Goal: Task Accomplishment & Management: Complete application form

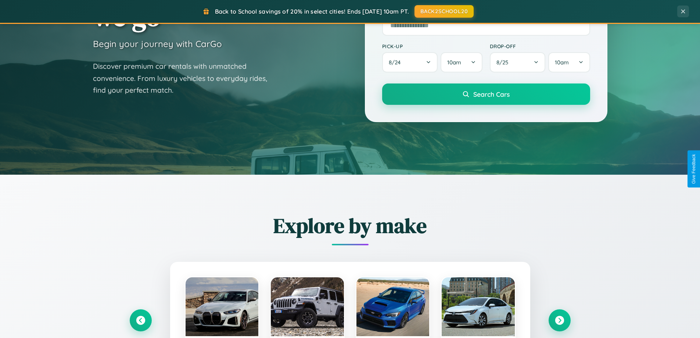
scroll to position [1415, 0]
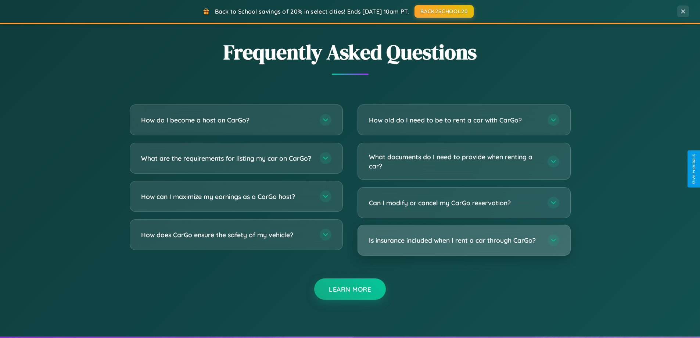
click at [464, 240] on h3 "Is insurance included when I rent a car through CarGo?" at bounding box center [454, 240] width 171 height 9
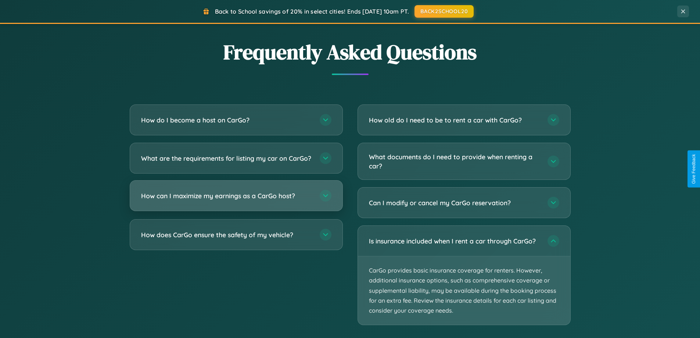
click at [236, 200] on h3 "How can I maximize my earnings as a CarGo host?" at bounding box center [226, 195] width 171 height 9
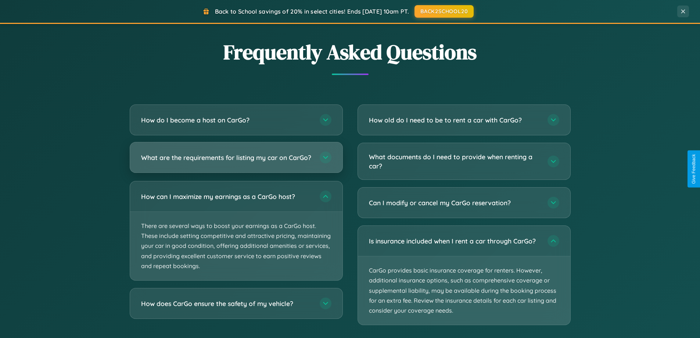
click at [236, 161] on h3 "What are the requirements for listing my car on CarGo?" at bounding box center [226, 157] width 171 height 9
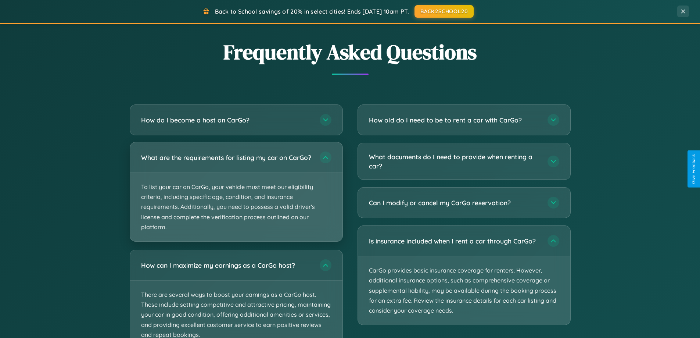
click at [236, 195] on p "To list your car on CarGo, your vehicle must meet our eligibility criteria, inc…" at bounding box center [236, 207] width 212 height 68
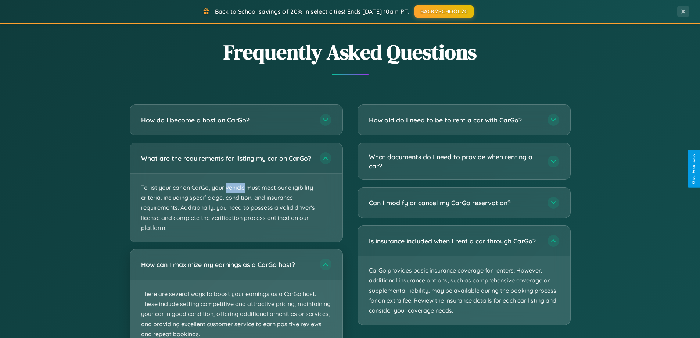
click at [236, 297] on p "There are several ways to boost your earnings as a CarGo host. These include se…" at bounding box center [236, 314] width 212 height 68
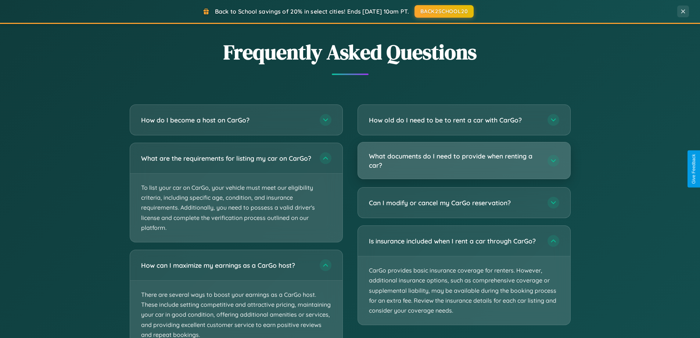
click at [464, 161] on h3 "What documents do I need to provide when renting a car?" at bounding box center [454, 160] width 171 height 18
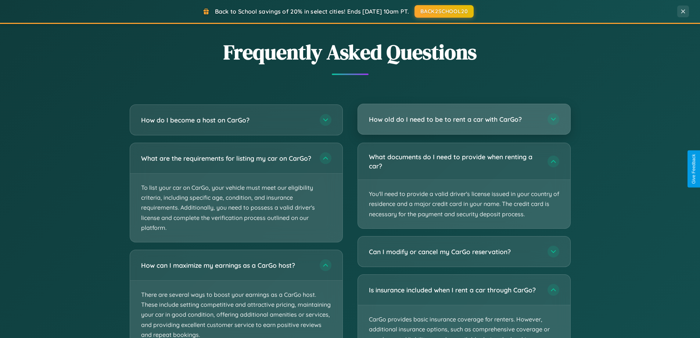
click at [464, 119] on h3 "How old do I need to be to rent a car with CarGo?" at bounding box center [454, 119] width 171 height 9
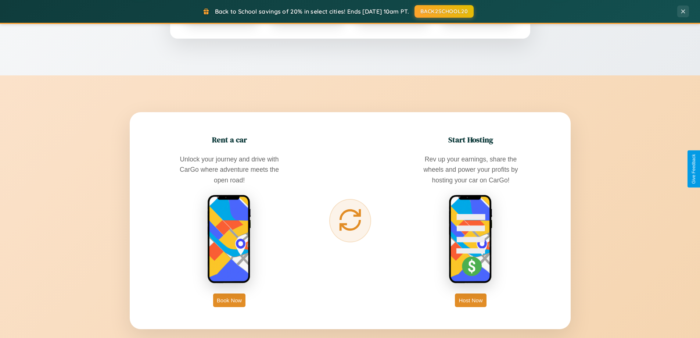
scroll to position [317, 0]
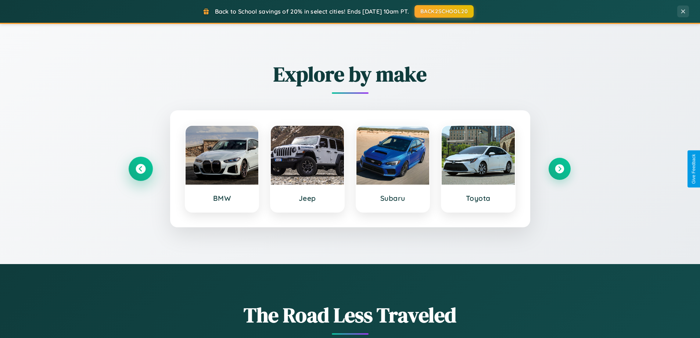
click at [140, 169] on icon at bounding box center [141, 169] width 10 height 10
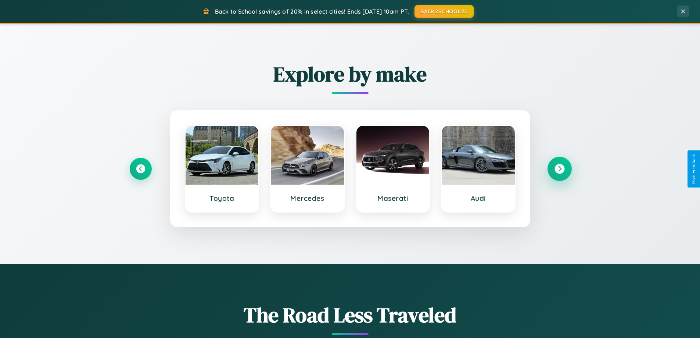
click at [559, 169] on icon at bounding box center [560, 169] width 10 height 10
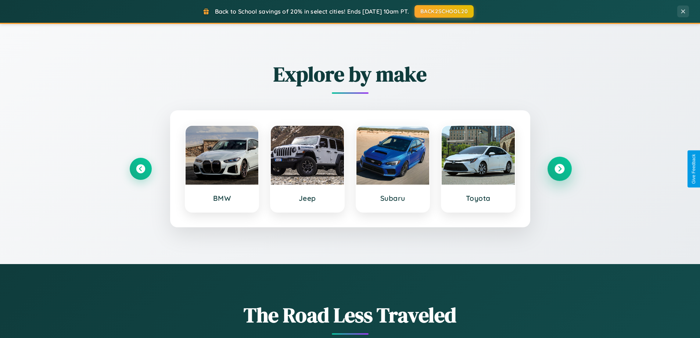
click at [559, 169] on icon at bounding box center [560, 169] width 10 height 10
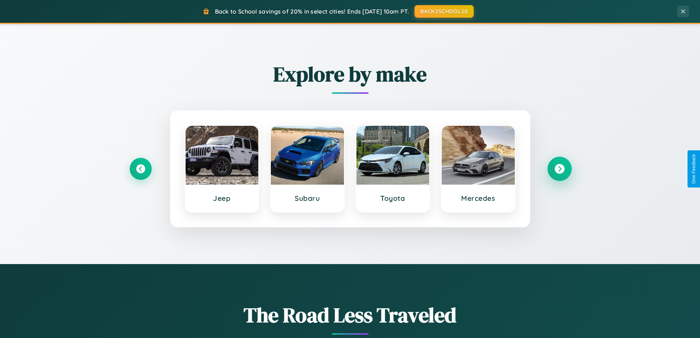
click at [559, 169] on icon at bounding box center [560, 169] width 10 height 10
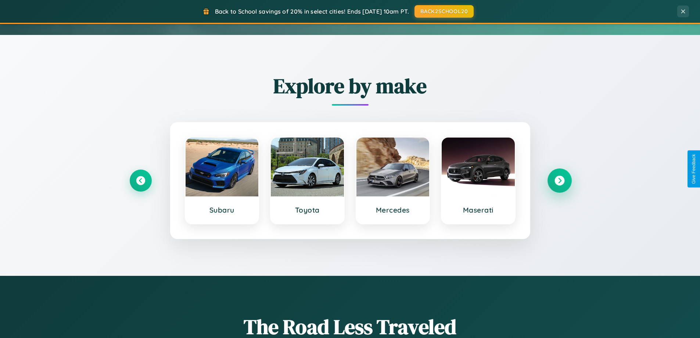
scroll to position [0, 0]
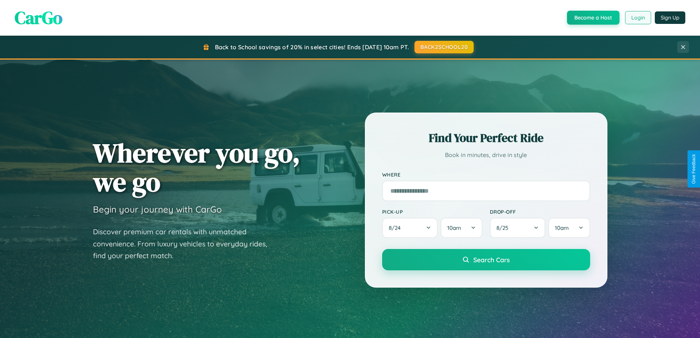
click at [638, 18] on button "Login" at bounding box center [638, 17] width 26 height 13
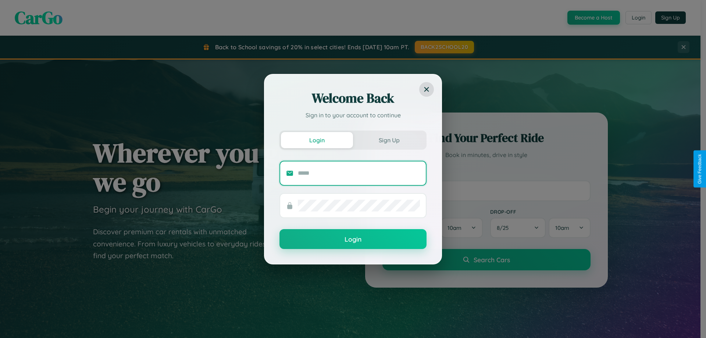
click at [359, 173] on input "text" at bounding box center [359, 173] width 122 height 12
type input "**********"
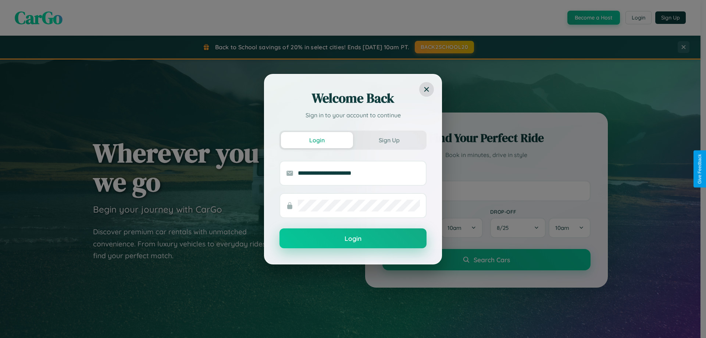
click at [353, 239] on button "Login" at bounding box center [352, 238] width 147 height 20
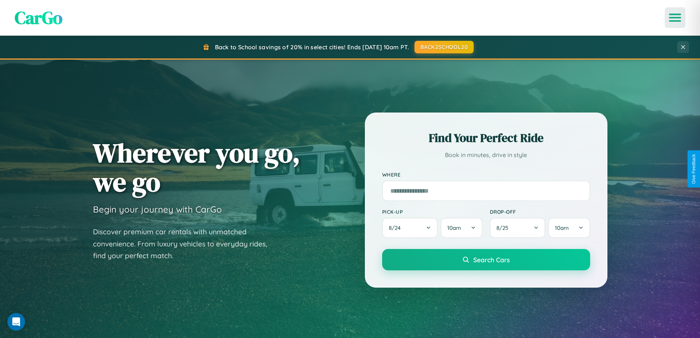
click at [675, 18] on icon "Open menu" at bounding box center [675, 17] width 11 height 7
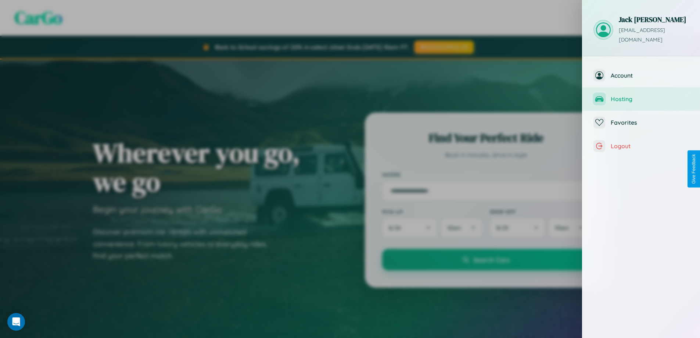
click at [641, 95] on span "Hosting" at bounding box center [650, 98] width 78 height 7
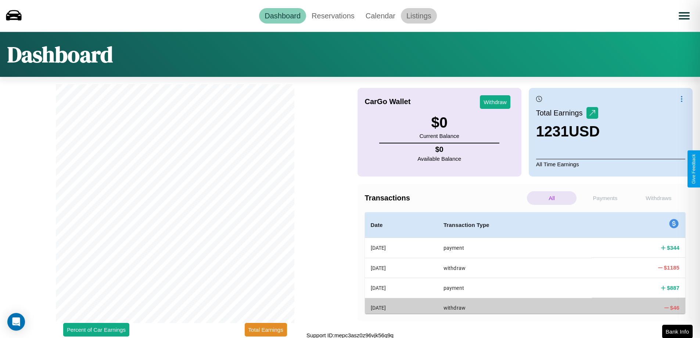
click at [419, 15] on link "Listings" at bounding box center [419, 15] width 36 height 15
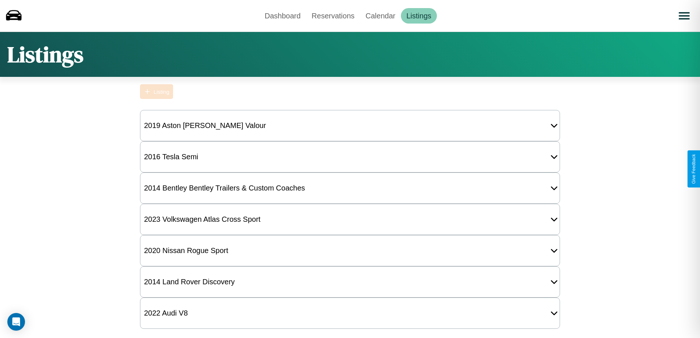
click at [157, 92] on div "Listing" at bounding box center [162, 92] width 16 height 6
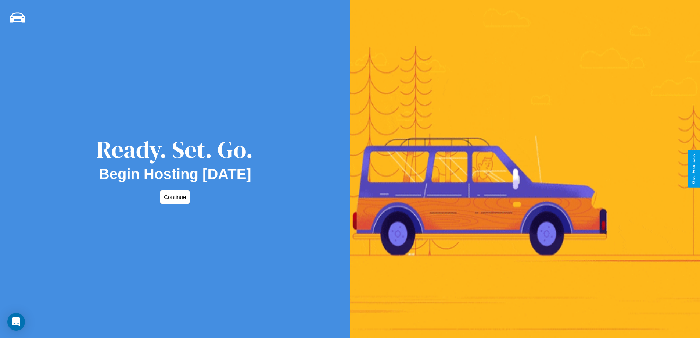
click at [174, 197] on button "Continue" at bounding box center [175, 197] width 30 height 14
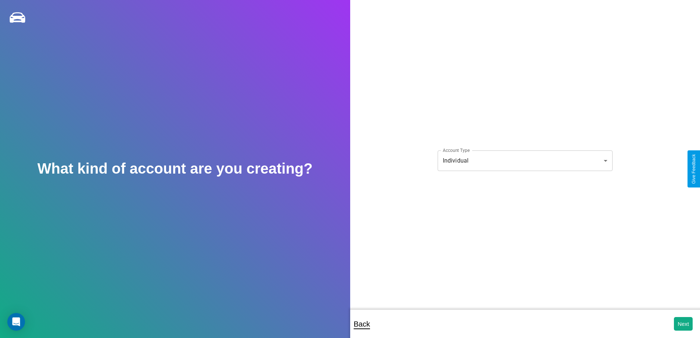
click at [525, 160] on body "**********" at bounding box center [350, 174] width 700 height 348
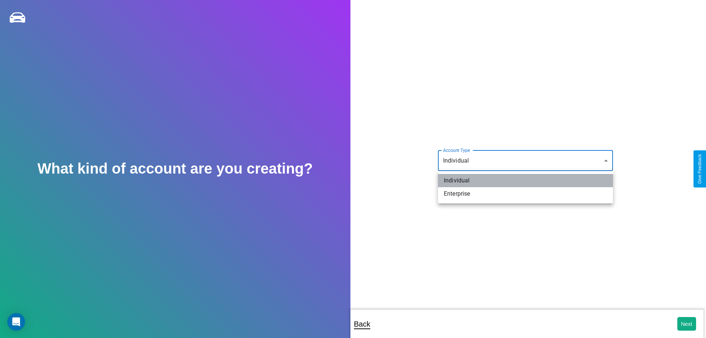
click at [525, 180] on li "Individual" at bounding box center [525, 180] width 175 height 13
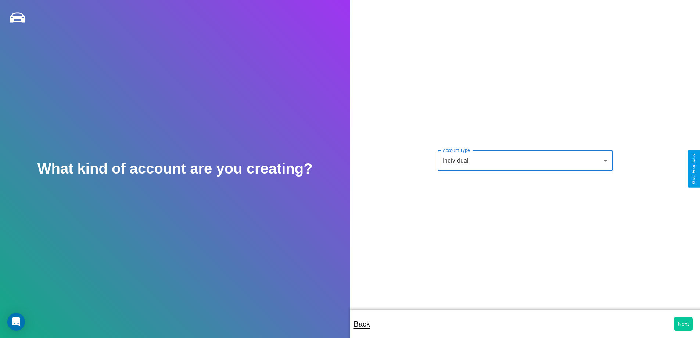
click at [683, 323] on button "Next" at bounding box center [683, 324] width 19 height 14
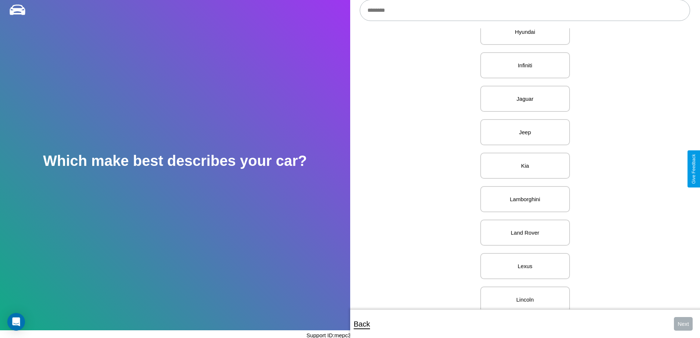
scroll to position [686, 0]
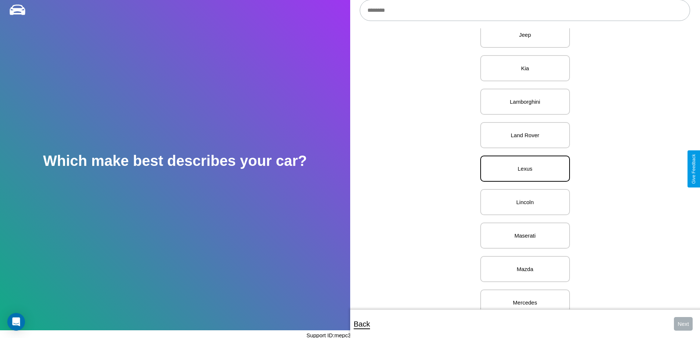
click at [522, 169] on p "Lexus" at bounding box center [526, 169] width 74 height 10
click at [683, 323] on button "Next" at bounding box center [683, 324] width 19 height 14
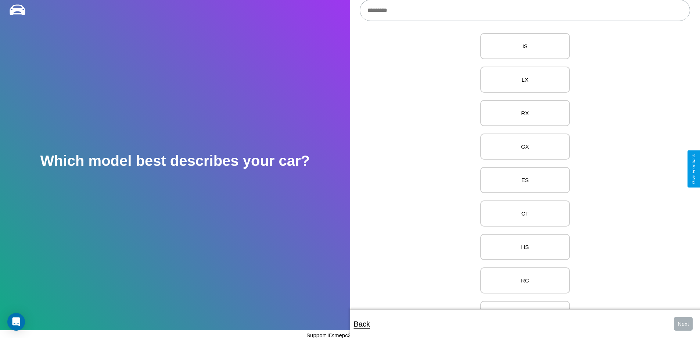
scroll to position [118, 0]
click at [522, 169] on p "ES" at bounding box center [526, 169] width 74 height 10
click at [683, 323] on button "Next" at bounding box center [683, 324] width 19 height 14
select select "*****"
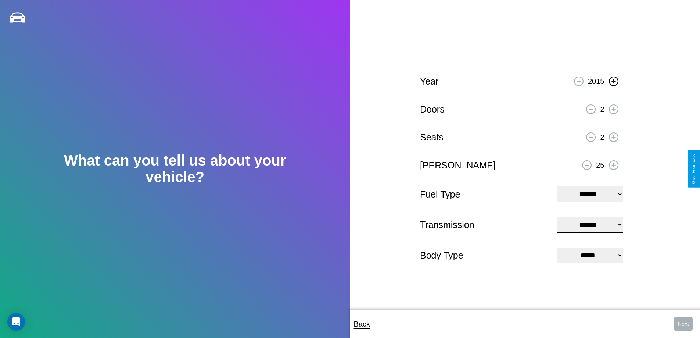
click at [614, 80] on icon at bounding box center [614, 81] width 4 height 4
click at [614, 108] on icon at bounding box center [614, 109] width 4 height 4
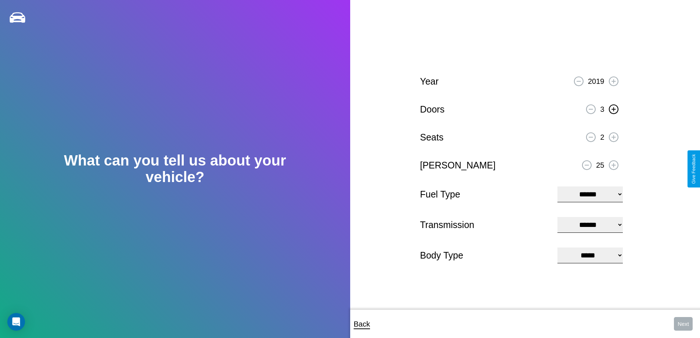
click at [614, 108] on icon at bounding box center [614, 109] width 4 height 4
click at [614, 136] on icon at bounding box center [614, 137] width 4 height 4
click at [587, 165] on icon at bounding box center [587, 165] width 4 height 1
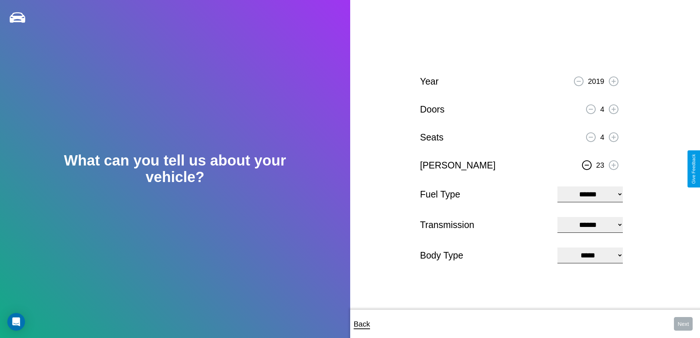
click at [587, 165] on icon at bounding box center [587, 165] width 4 height 1
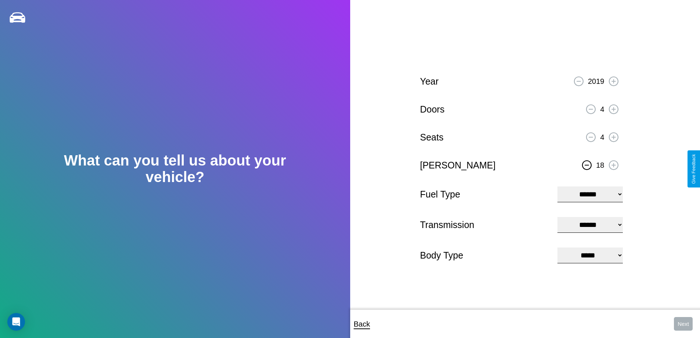
click at [587, 165] on icon at bounding box center [587, 165] width 4 height 1
click at [590, 193] on select "**********" at bounding box center [590, 194] width 65 height 16
select select "***"
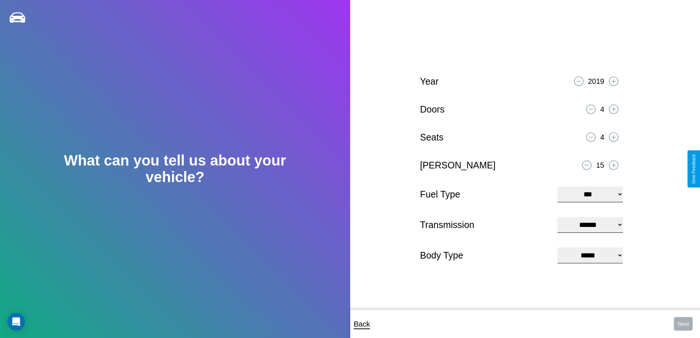
click at [590, 225] on select "****** ********* ******" at bounding box center [590, 225] width 65 height 16
select select "******"
click at [590, 256] on select "**********" at bounding box center [590, 255] width 65 height 16
select select "*******"
click at [683, 323] on button "Next" at bounding box center [683, 324] width 19 height 14
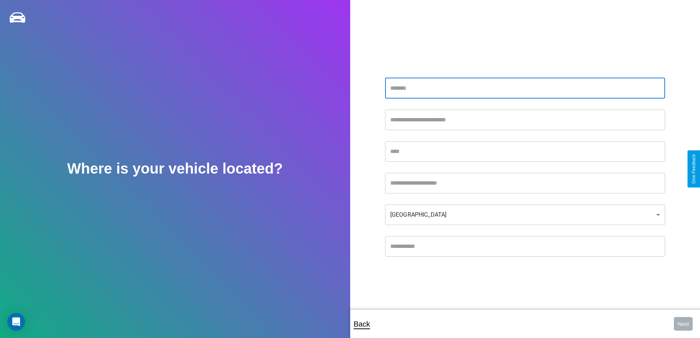
click at [525, 88] on input "text" at bounding box center [525, 88] width 280 height 21
type input "**********"
click at [525, 151] on input "text" at bounding box center [525, 151] width 280 height 21
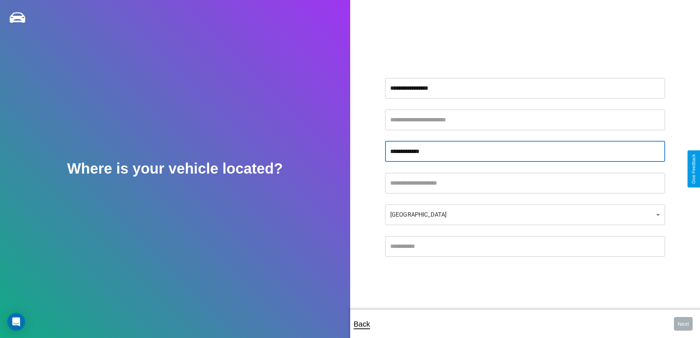
type input "**********"
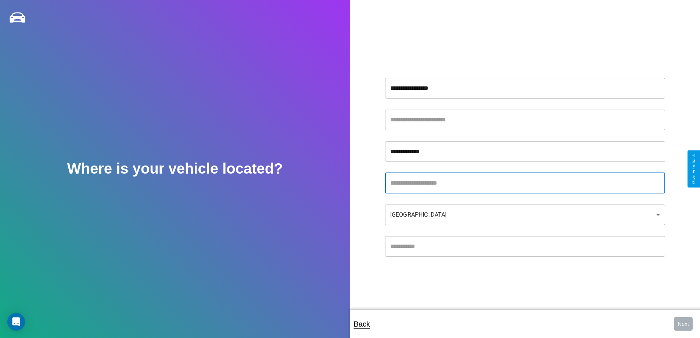
click at [525, 183] on input "text" at bounding box center [525, 183] width 280 height 21
type input "********"
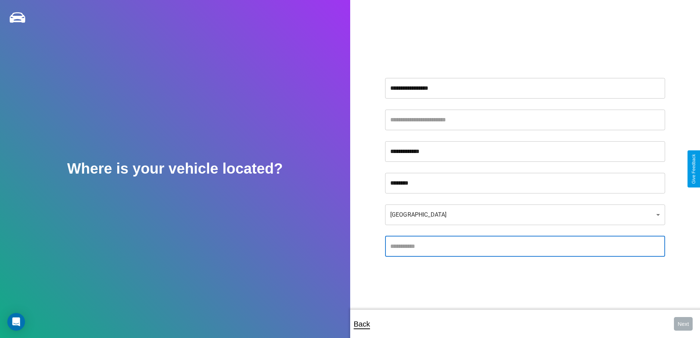
click at [525, 246] on input "text" at bounding box center [525, 246] width 280 height 21
type input "*****"
click at [525, 214] on body "**********" at bounding box center [350, 174] width 700 height 348
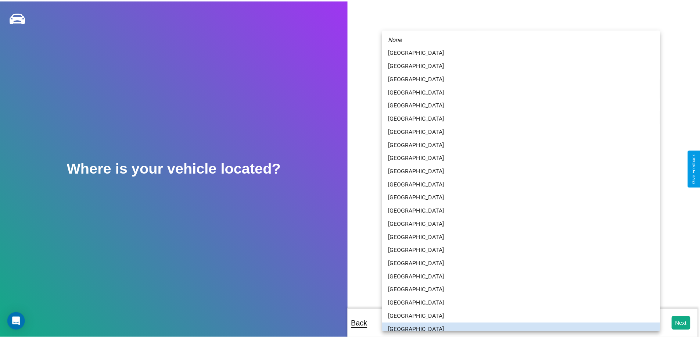
scroll to position [5, 0]
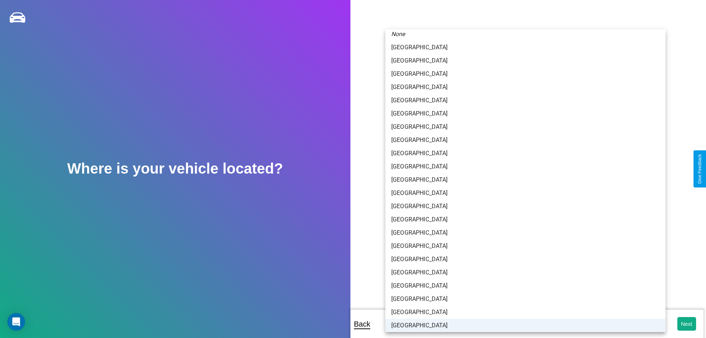
click at [522, 325] on li "[GEOGRAPHIC_DATA]" at bounding box center [525, 325] width 280 height 13
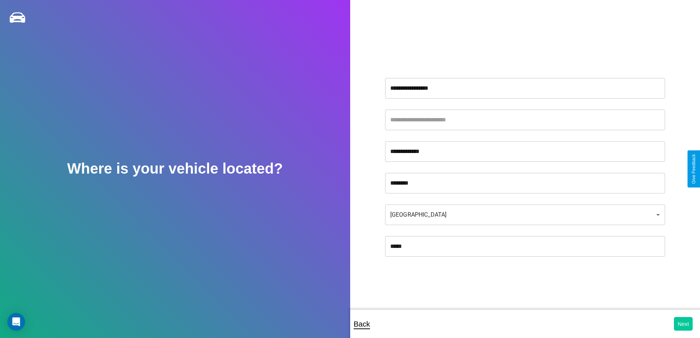
click at [683, 323] on button "Next" at bounding box center [683, 324] width 19 height 14
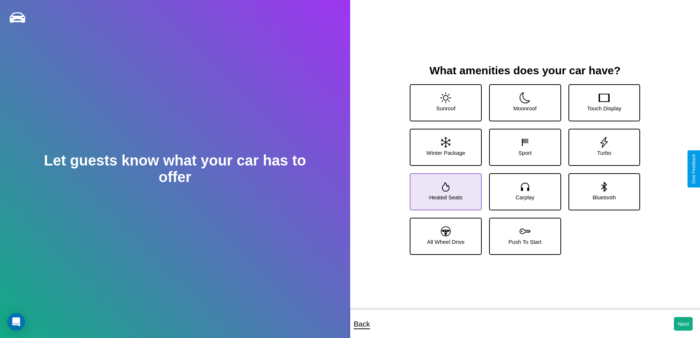
click at [445, 189] on icon at bounding box center [446, 187] width 8 height 10
click at [602, 189] on icon at bounding box center [605, 187] width 6 height 10
click at [683, 323] on button "Next" at bounding box center [683, 324] width 19 height 14
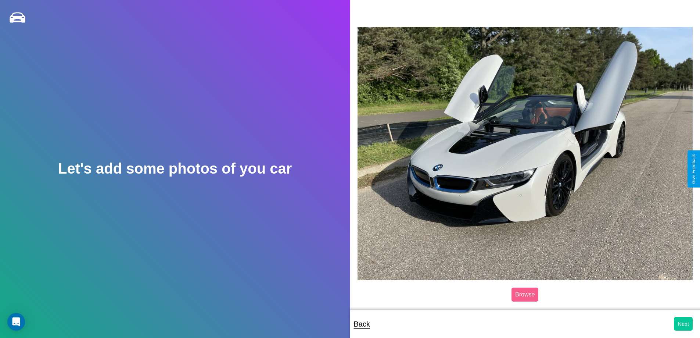
click at [683, 323] on button "Next" at bounding box center [683, 324] width 19 height 14
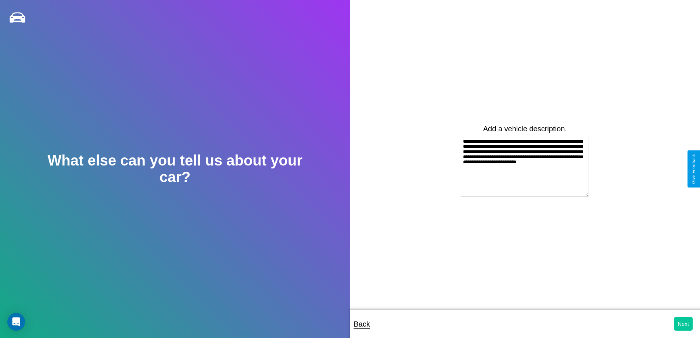
type textarea "**********"
click at [683, 323] on button "Next" at bounding box center [683, 324] width 19 height 14
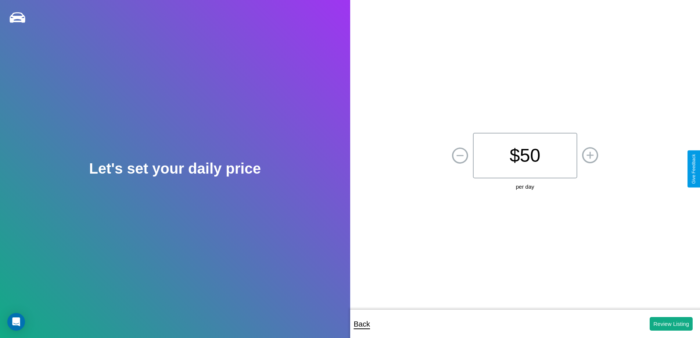
click at [525, 155] on p "$ 50" at bounding box center [525, 156] width 104 height 46
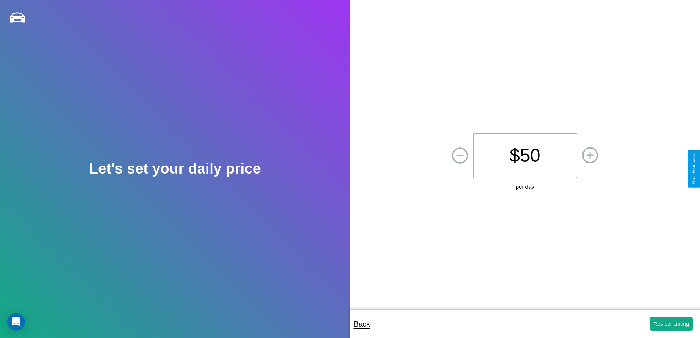
click at [525, 155] on p "$ 50" at bounding box center [525, 156] width 104 height 46
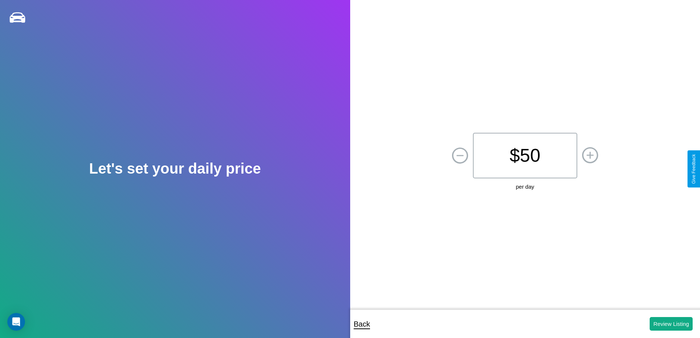
click at [525, 155] on p "$ 50" at bounding box center [525, 156] width 104 height 46
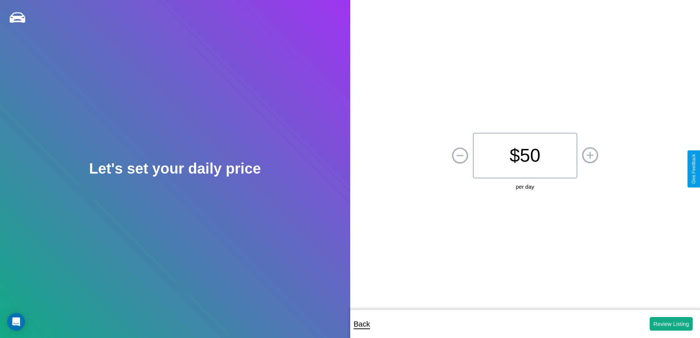
click at [525, 155] on p "$ 50" at bounding box center [525, 156] width 104 height 46
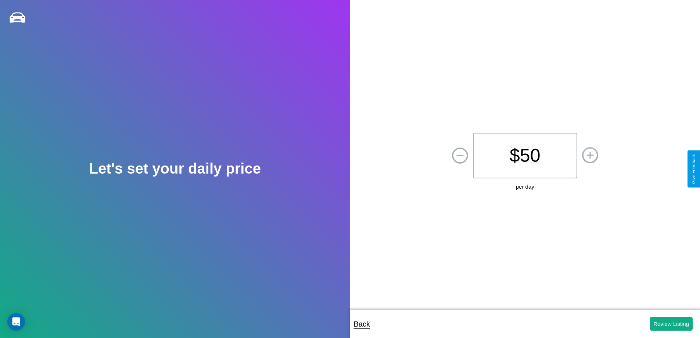
click at [525, 155] on p "$ 50" at bounding box center [525, 156] width 104 height 46
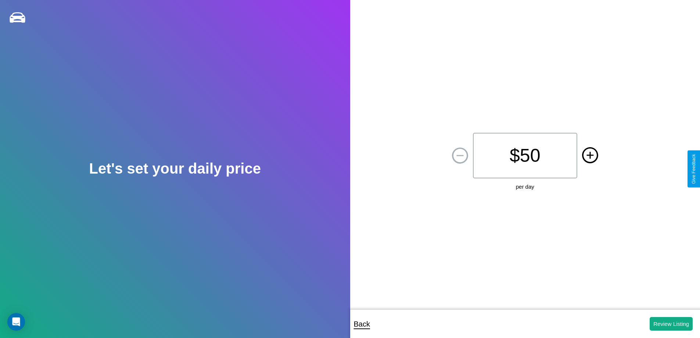
click at [590, 155] on icon at bounding box center [590, 154] width 7 height 7
click at [671, 323] on button "Review Listing" at bounding box center [671, 324] width 43 height 14
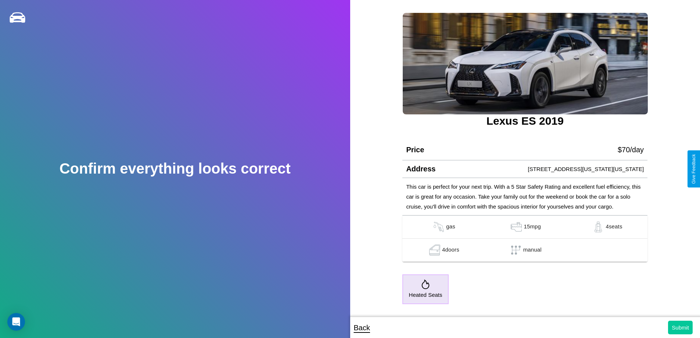
click at [680, 327] on button "Submit" at bounding box center [680, 328] width 25 height 14
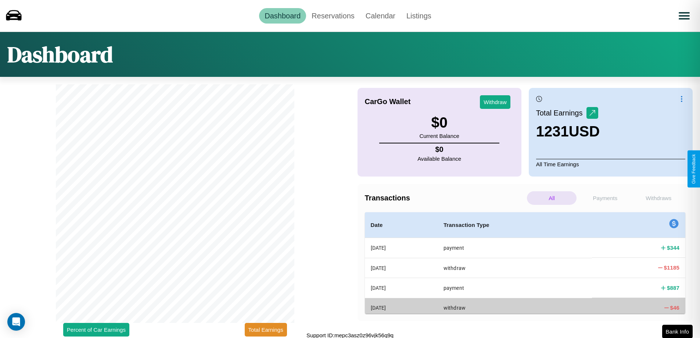
scroll to position [2, 0]
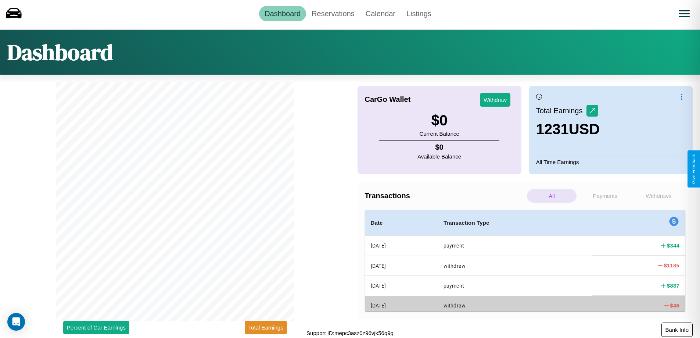
click at [677, 329] on button "Bank Info" at bounding box center [677, 329] width 31 height 14
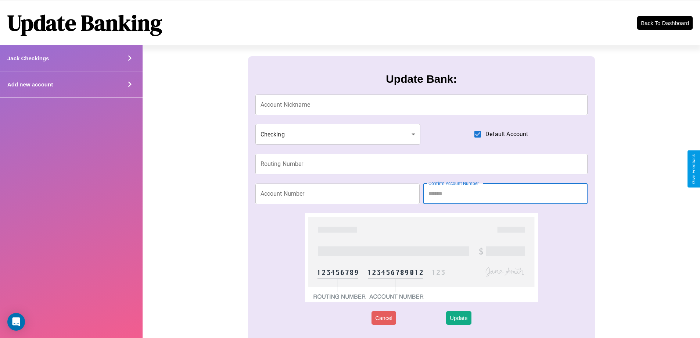
click at [71, 84] on div "Add new account" at bounding box center [71, 84] width 143 height 26
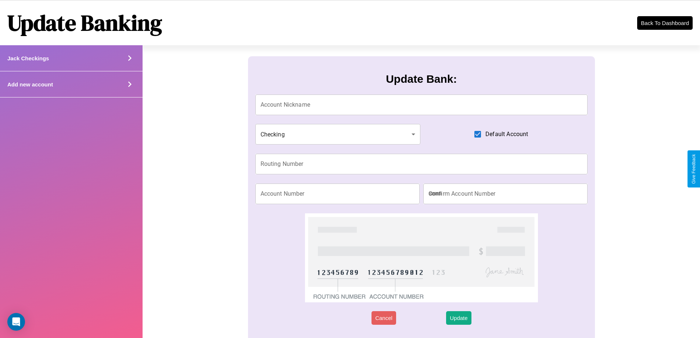
click at [71, 84] on div "Add new account" at bounding box center [71, 84] width 143 height 26
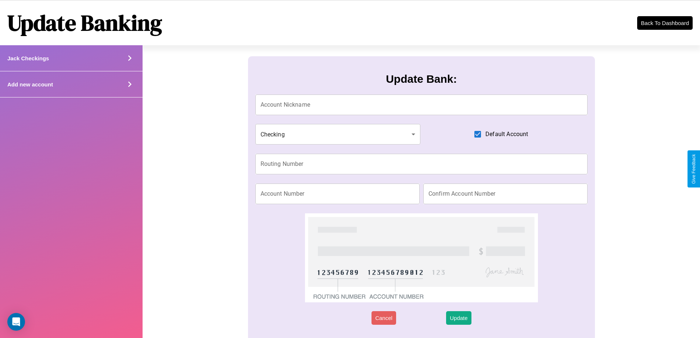
click at [71, 84] on div "Add new account" at bounding box center [71, 84] width 143 height 26
click at [129, 64] on icon at bounding box center [129, 58] width 11 height 11
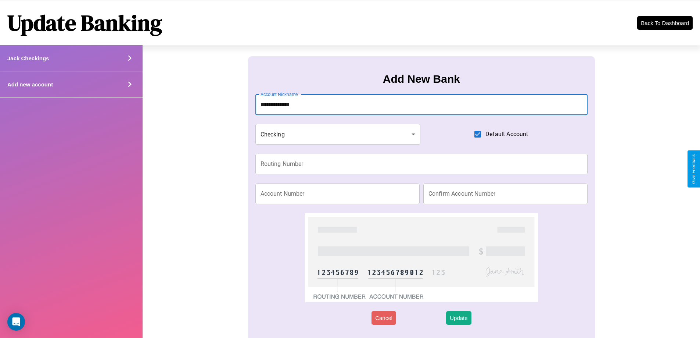
type input "**********"
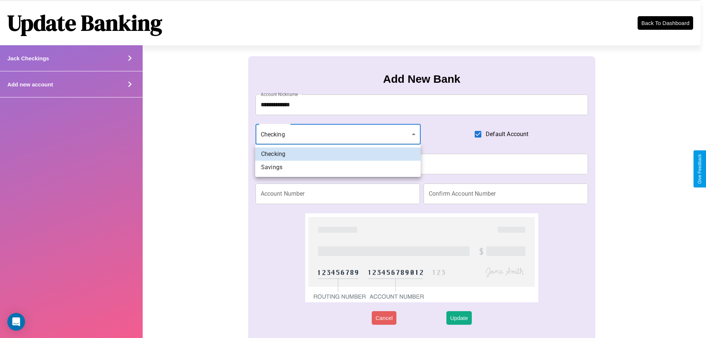
click at [338, 134] on div at bounding box center [353, 169] width 706 height 338
